Goal: Task Accomplishment & Management: Use online tool/utility

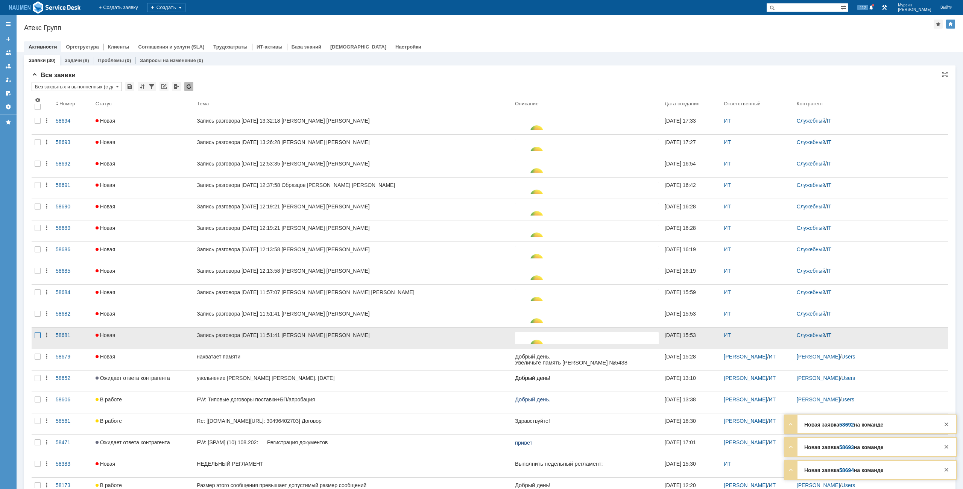
click at [37, 333] on div at bounding box center [38, 335] width 6 height 6
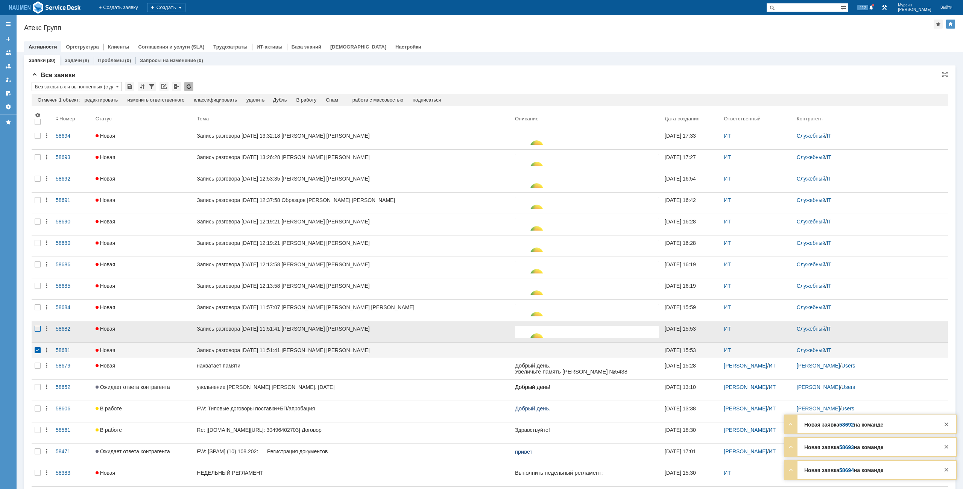
click at [37, 326] on div at bounding box center [38, 329] width 6 height 6
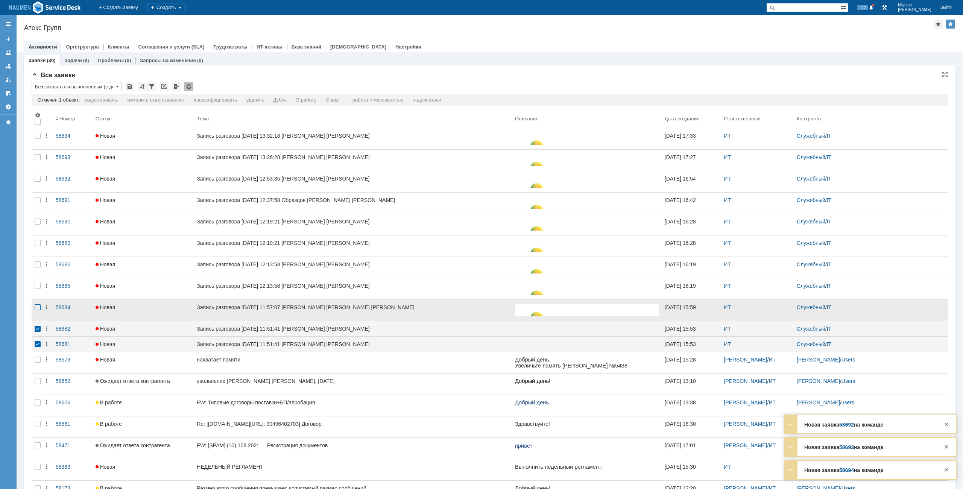
click at [38, 306] on div at bounding box center [38, 307] width 6 height 6
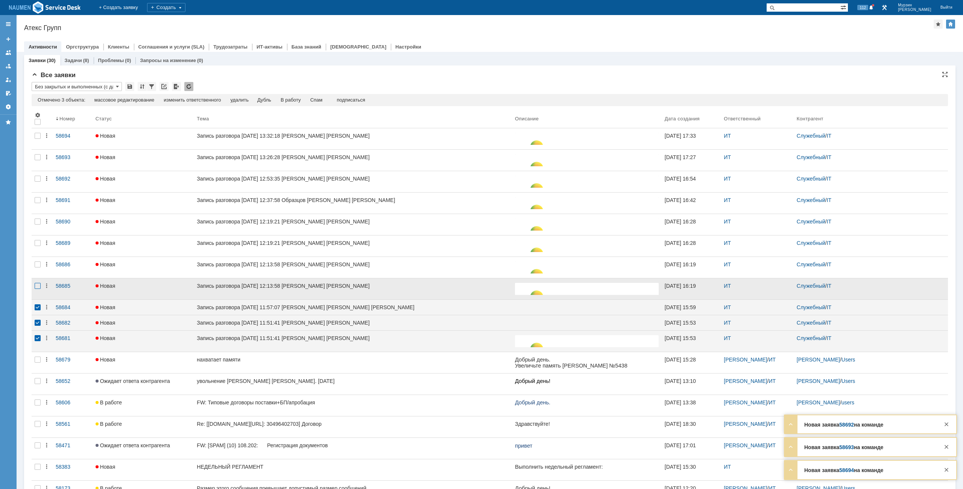
click at [40, 285] on div at bounding box center [38, 286] width 6 height 6
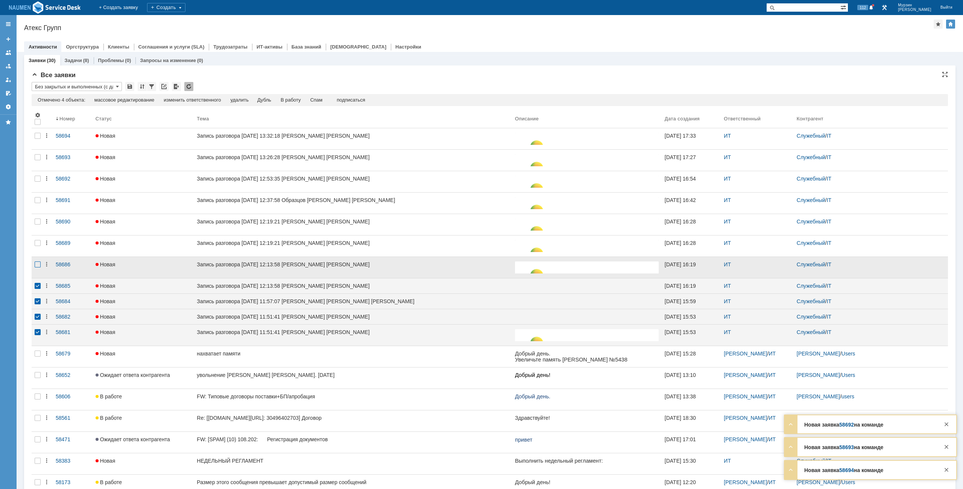
click at [38, 263] on div at bounding box center [38, 265] width 6 height 6
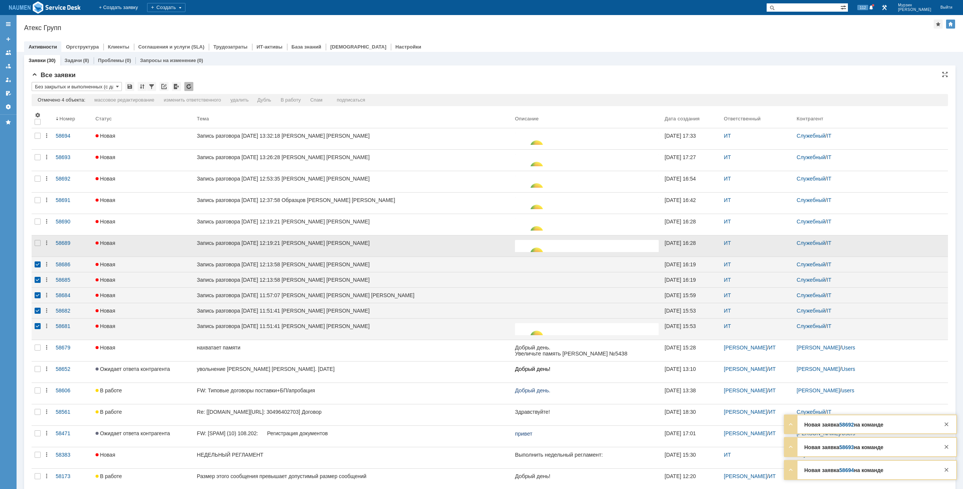
click at [33, 243] on div at bounding box center [38, 246] width 12 height 21
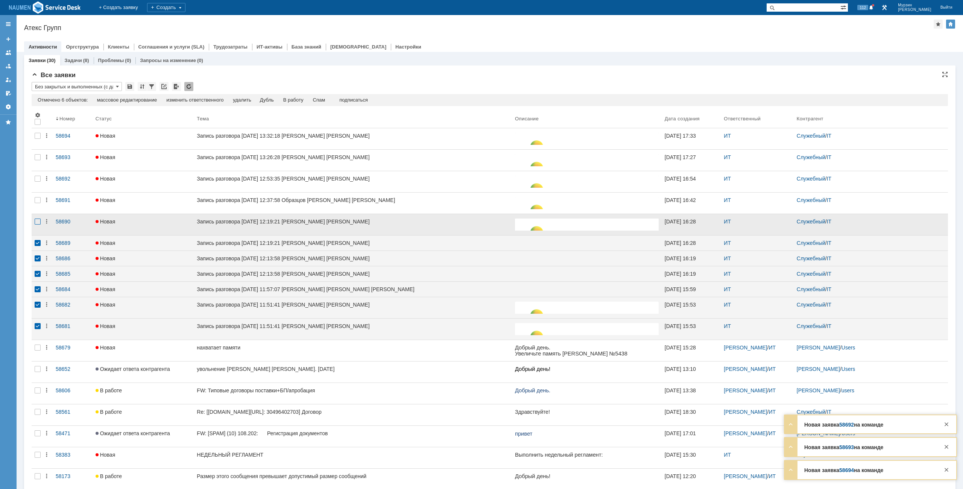
click at [35, 225] on div at bounding box center [38, 222] width 6 height 6
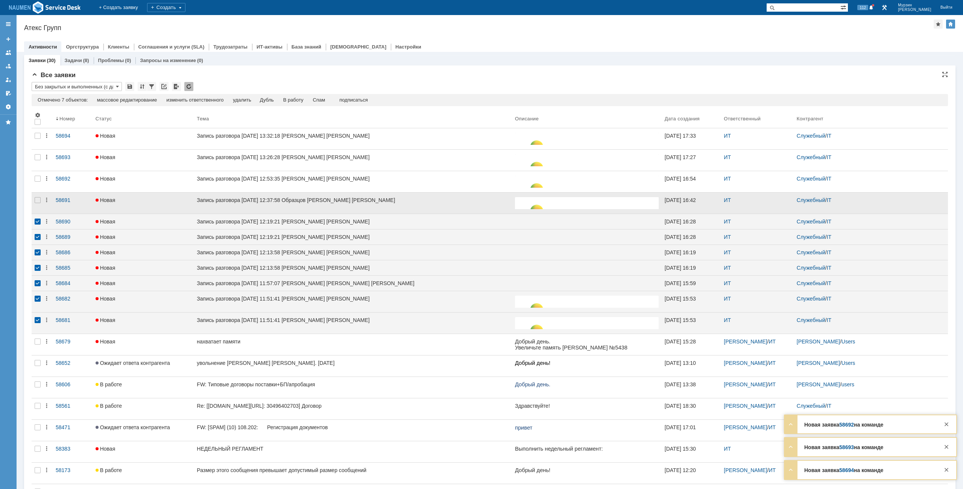
click at [37, 208] on div at bounding box center [38, 203] width 12 height 21
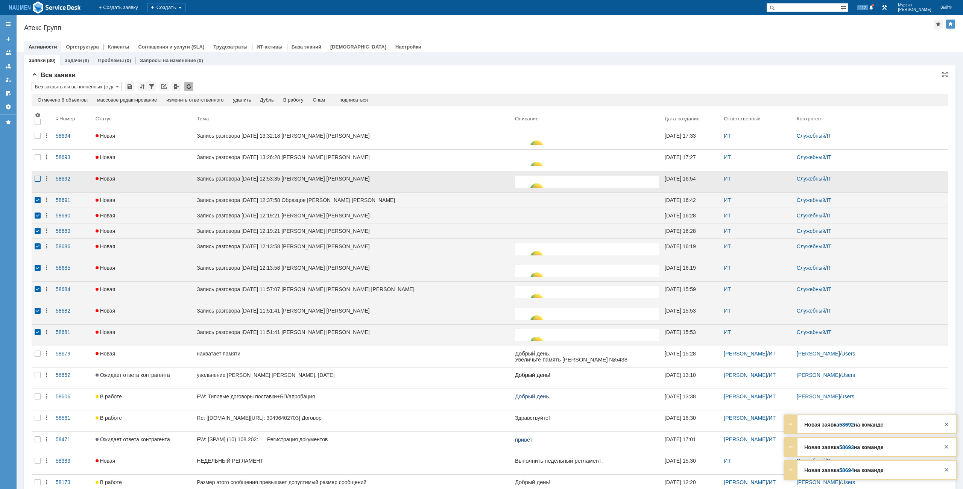
click at [38, 179] on div at bounding box center [38, 179] width 6 height 6
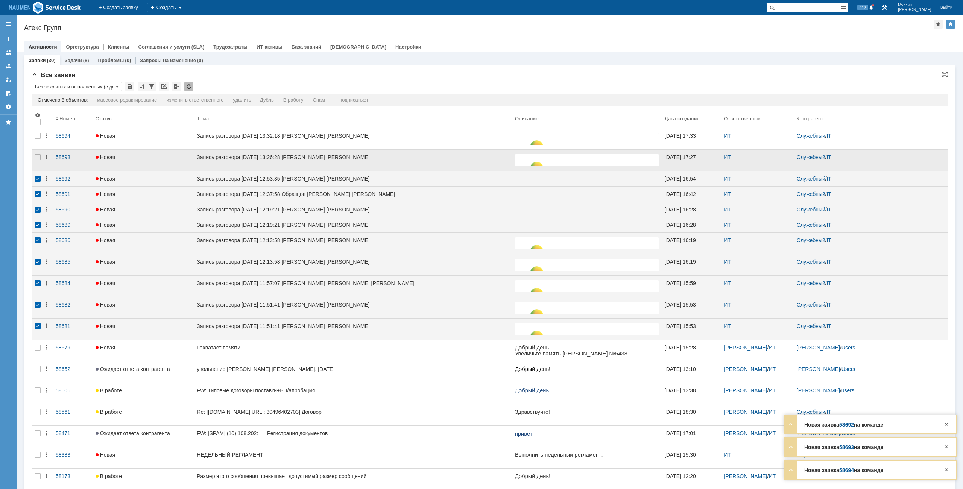
click at [40, 163] on div at bounding box center [38, 160] width 12 height 21
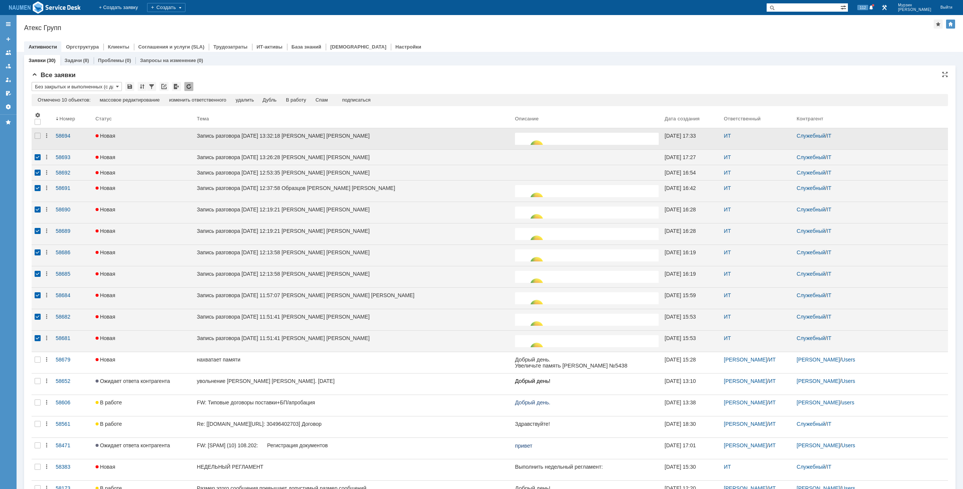
click at [39, 142] on div at bounding box center [38, 138] width 12 height 21
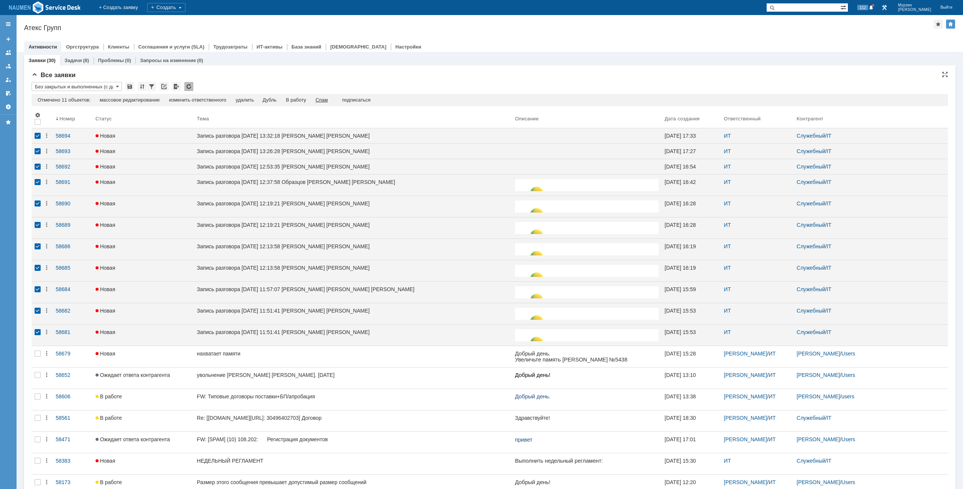
click at [328, 99] on div "Спам" at bounding box center [322, 100] width 12 height 6
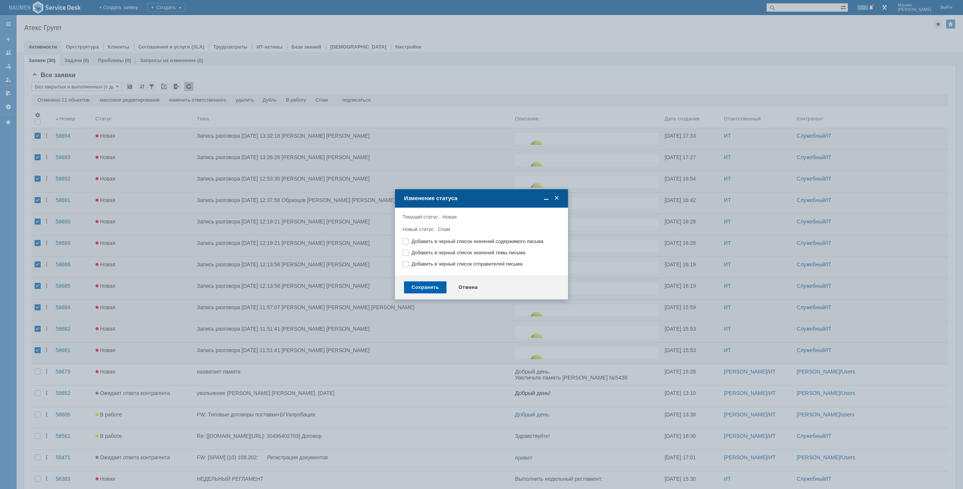
click at [433, 287] on div "Сохранить" at bounding box center [425, 287] width 43 height 12
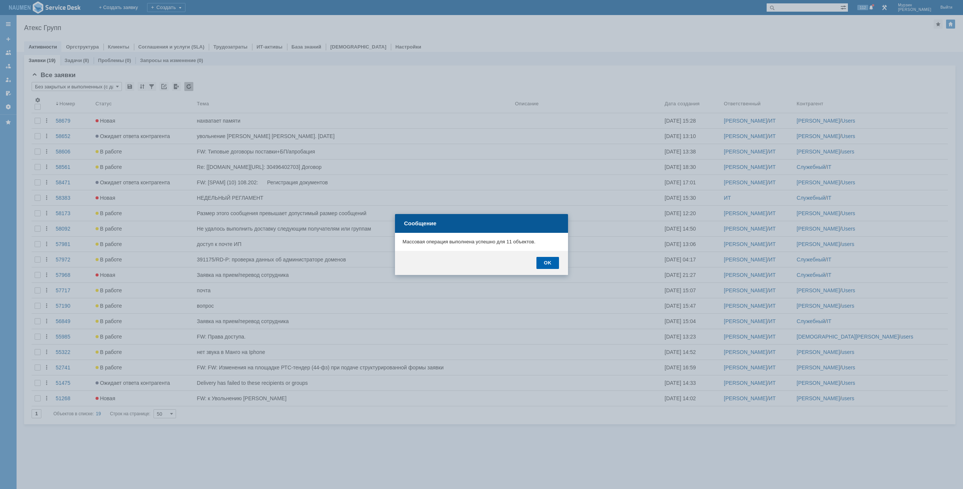
click at [551, 265] on div "OK" at bounding box center [548, 263] width 23 height 12
